Goal: Task Accomplishment & Management: Use online tool/utility

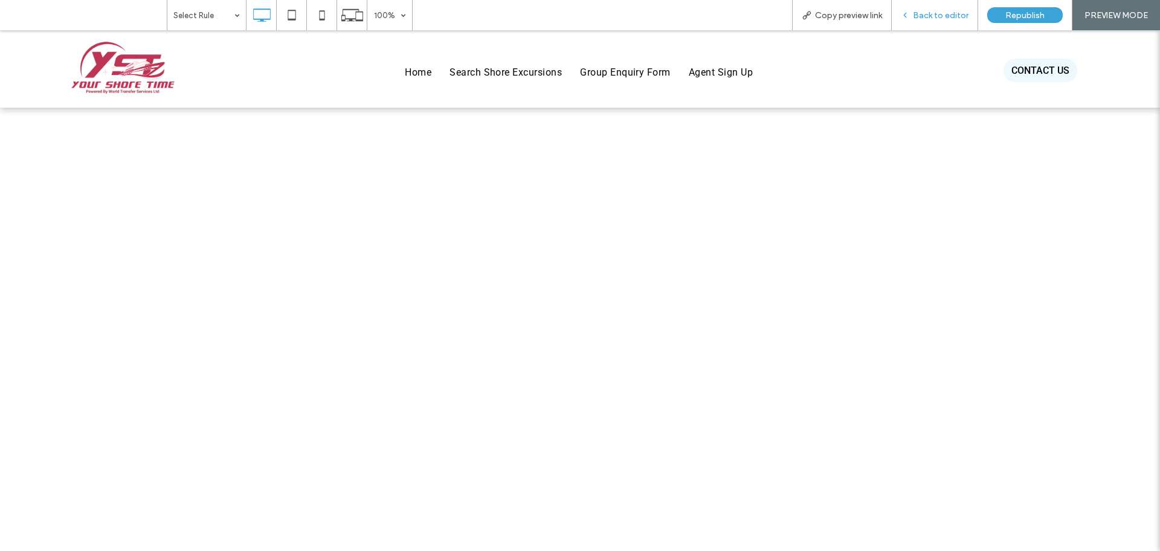
click at [925, 12] on span "Back to editor" at bounding box center [941, 15] width 56 height 10
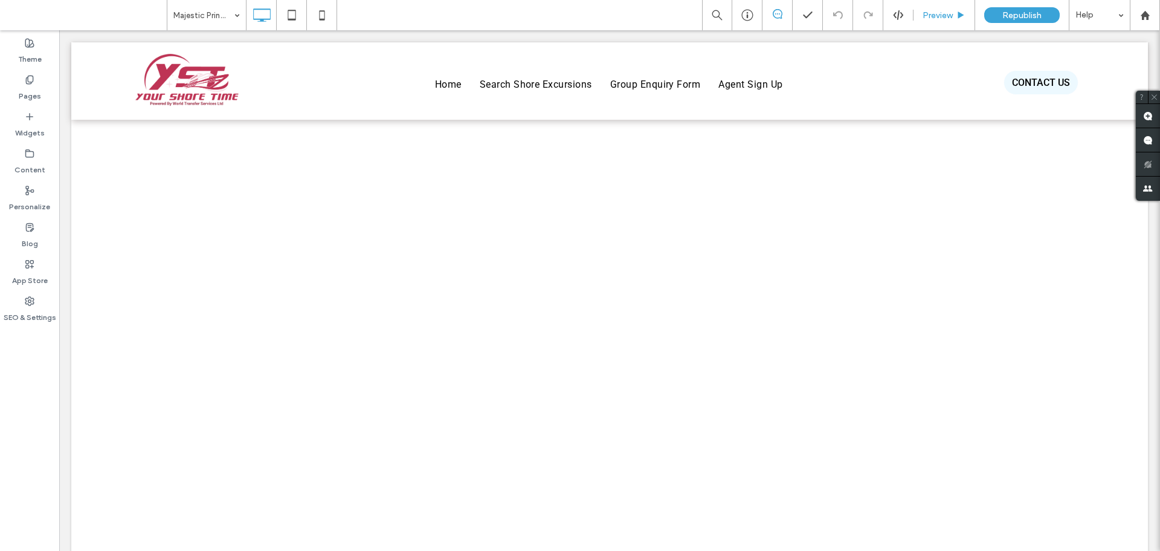
click at [940, 7] on div "Preview" at bounding box center [945, 15] width 62 height 30
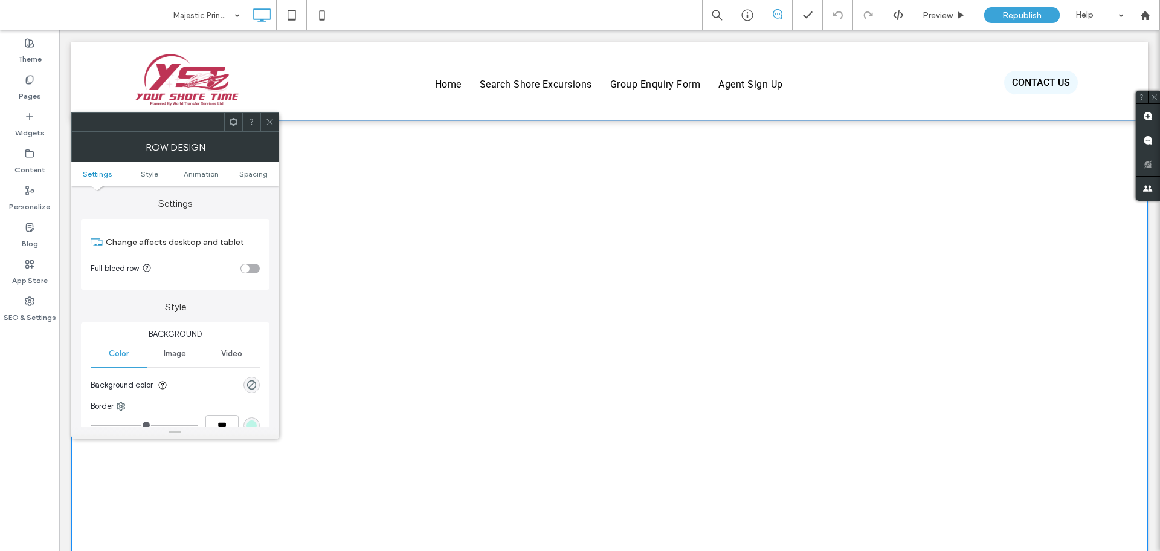
click at [274, 124] on div at bounding box center [269, 122] width 18 height 18
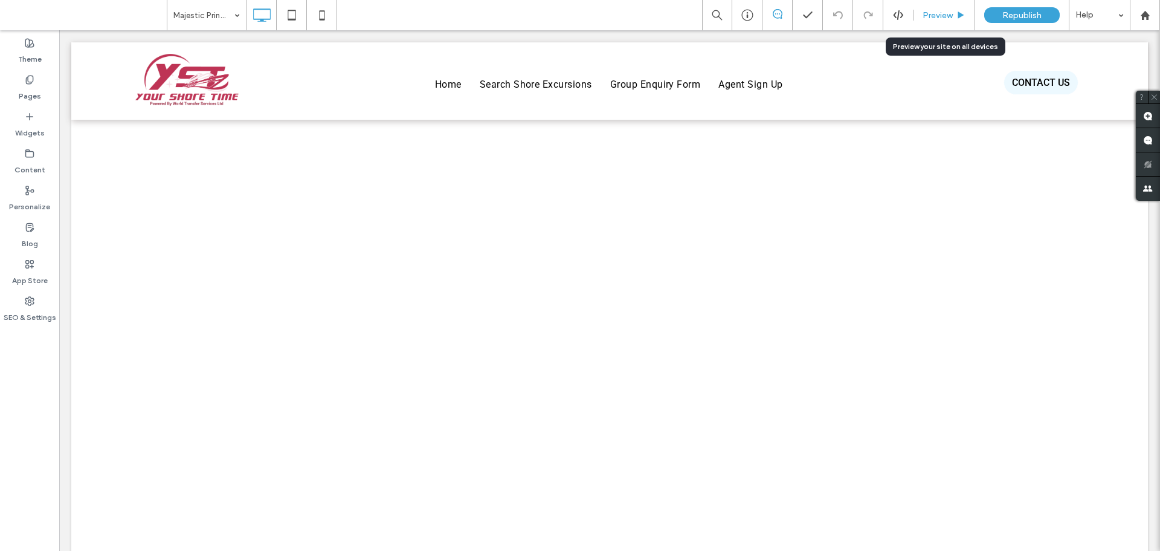
click at [930, 18] on span "Preview" at bounding box center [938, 15] width 30 height 10
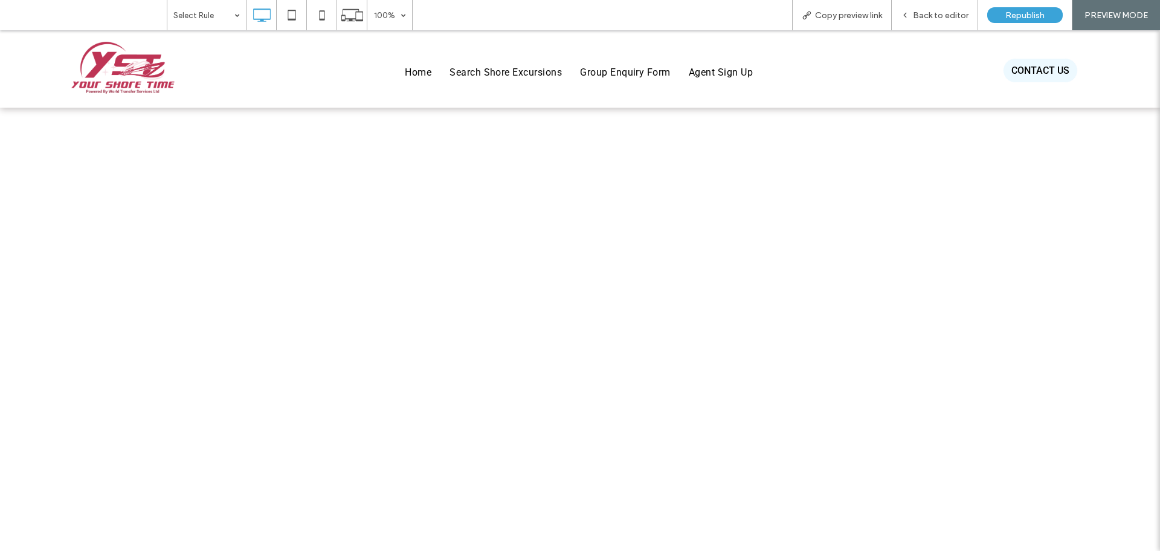
click at [516, 76] on span "Search Shore Excursions" at bounding box center [506, 72] width 112 height 21
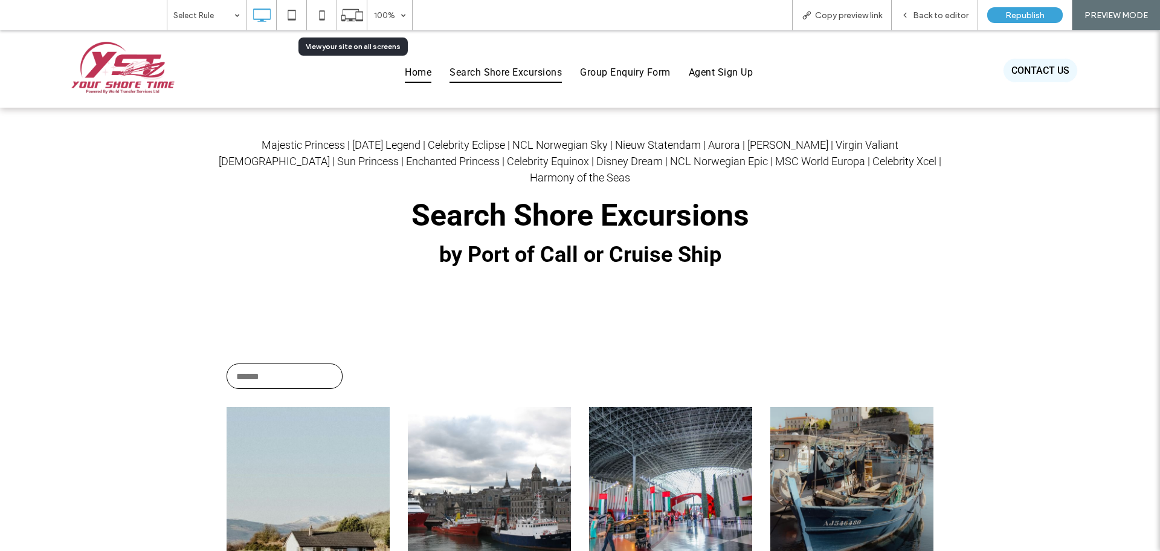
click at [409, 68] on span "Home" at bounding box center [418, 72] width 27 height 21
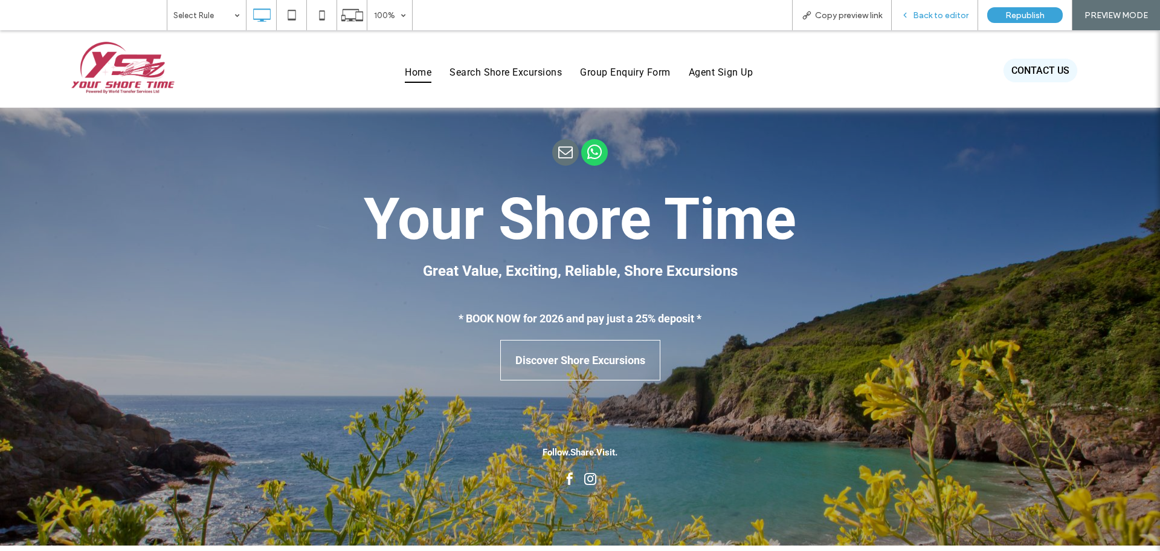
click at [951, 16] on span "Back to editor" at bounding box center [941, 15] width 56 height 10
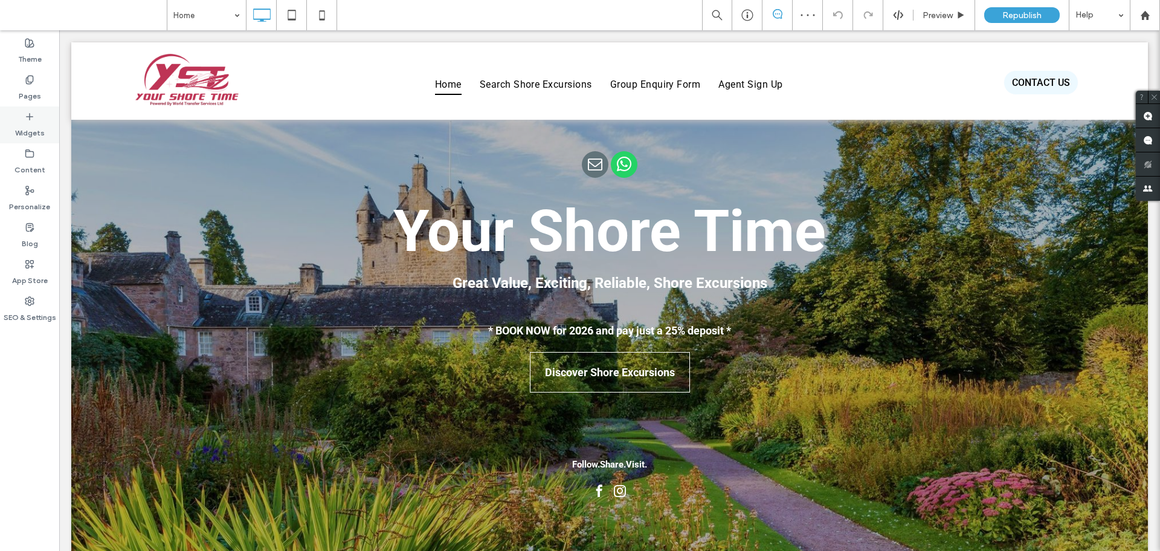
click at [39, 121] on div "Widgets" at bounding box center [29, 124] width 59 height 37
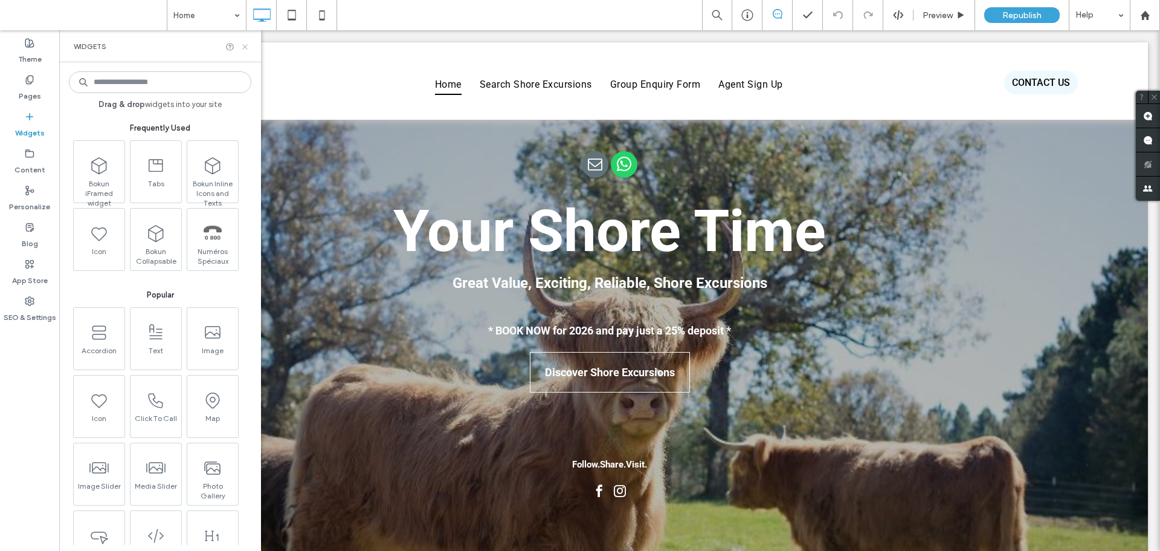
click at [245, 45] on icon at bounding box center [245, 46] width 9 height 9
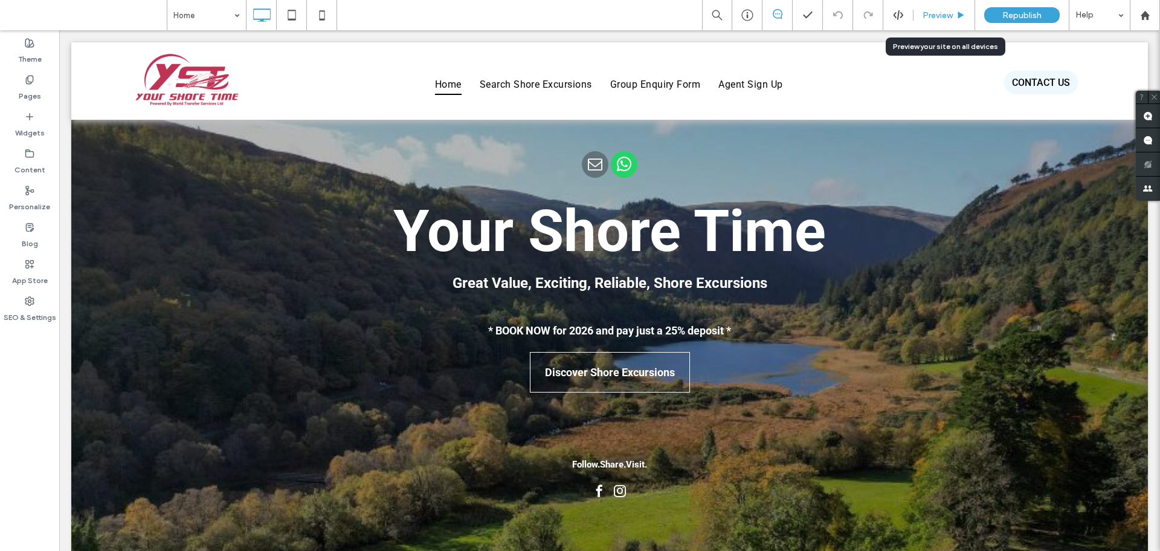
click at [947, 15] on span "Preview" at bounding box center [938, 15] width 30 height 10
